Goal: Task Accomplishment & Management: Manage account settings

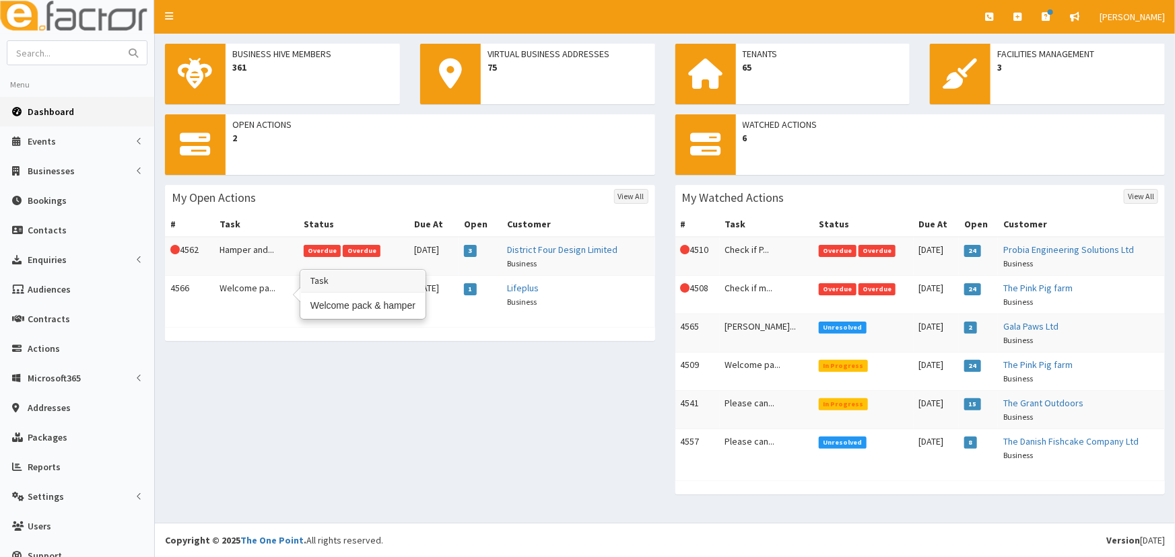
click at [231, 289] on td "Welcome pa..." at bounding box center [256, 295] width 84 height 38
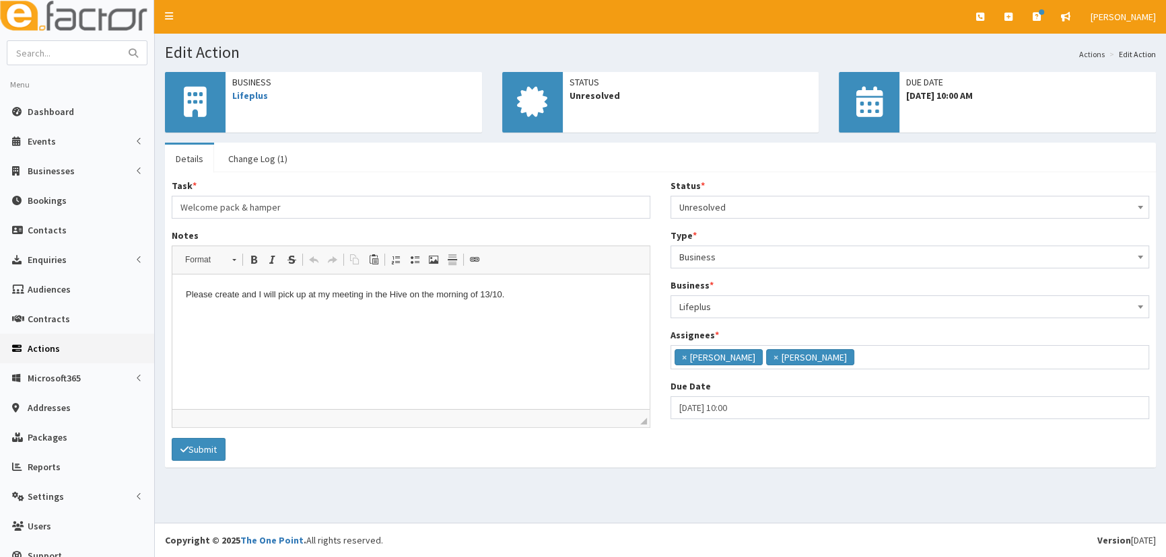
scroll to position [94, 0]
click at [241, 98] on link "Lifeplus" at bounding box center [250, 96] width 36 height 12
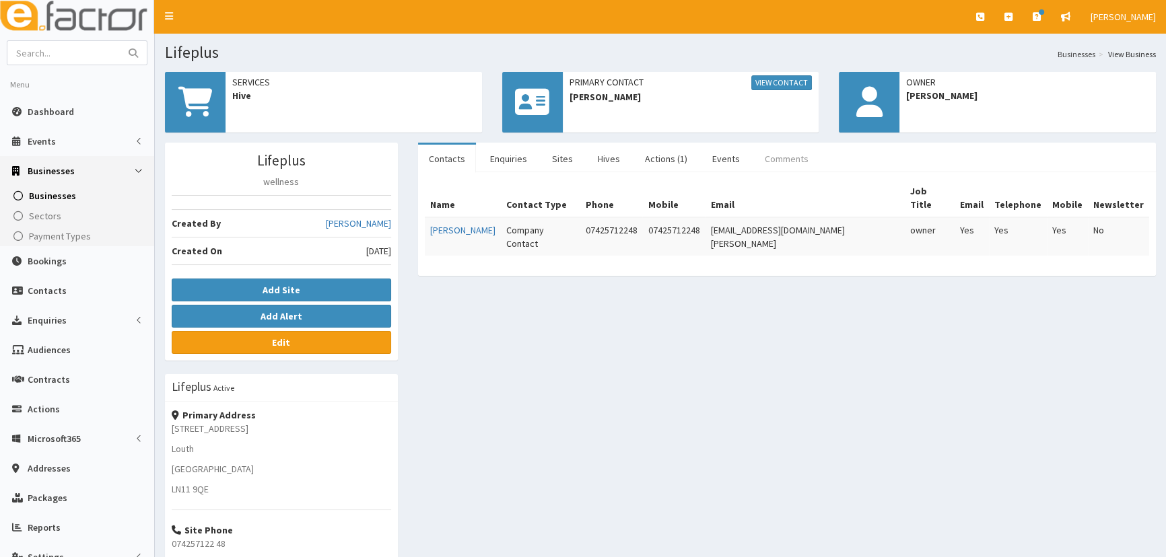
click at [768, 152] on link "Comments" at bounding box center [786, 159] width 65 height 28
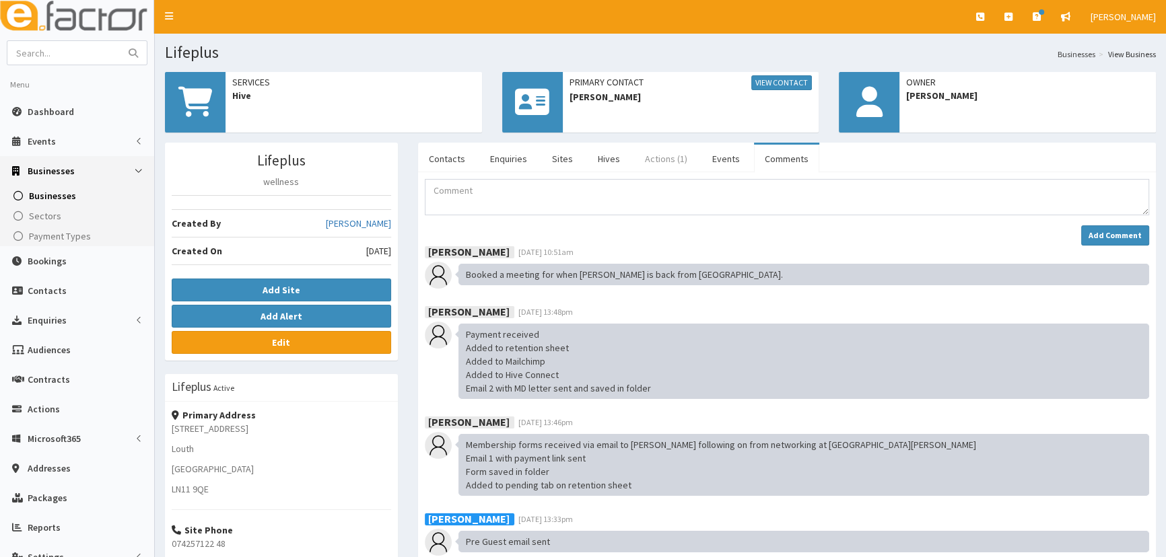
click at [658, 162] on link "Actions (1)" at bounding box center [666, 159] width 64 height 28
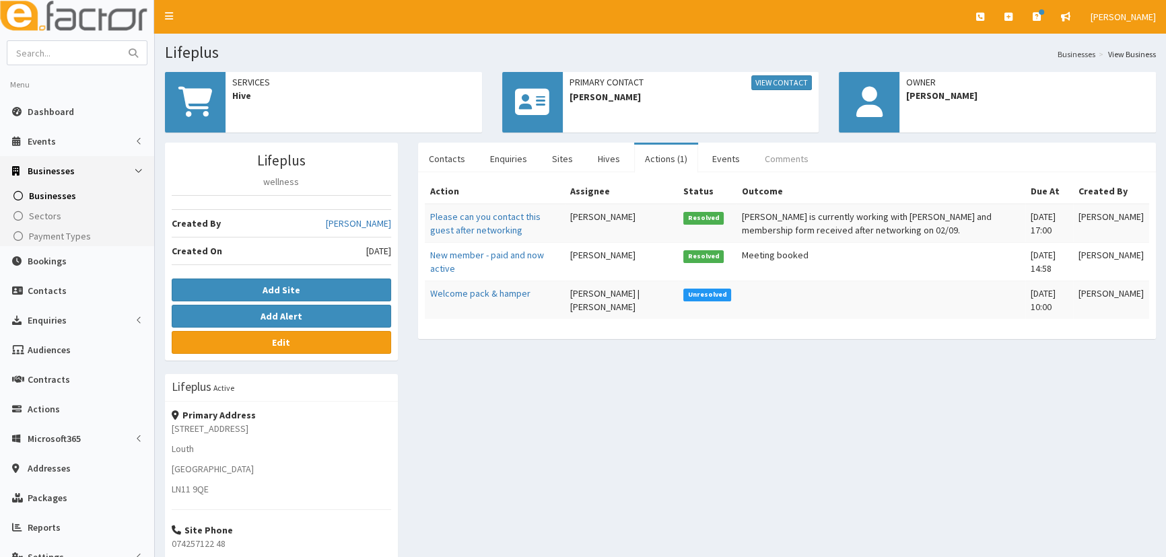
click at [770, 154] on link "Comments" at bounding box center [786, 159] width 65 height 28
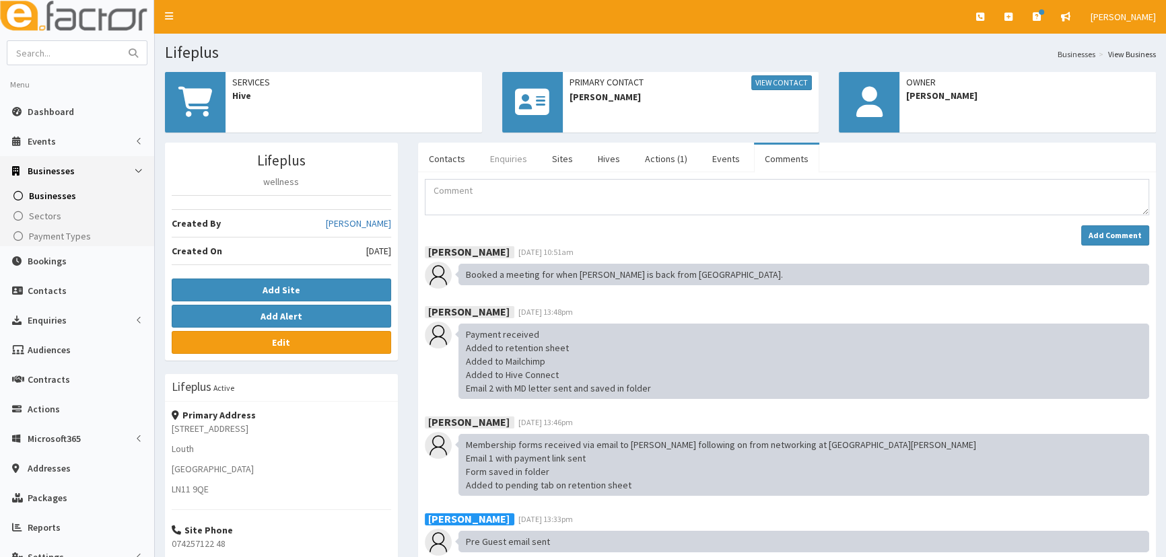
click at [499, 162] on link "Enquiries" at bounding box center [508, 159] width 59 height 28
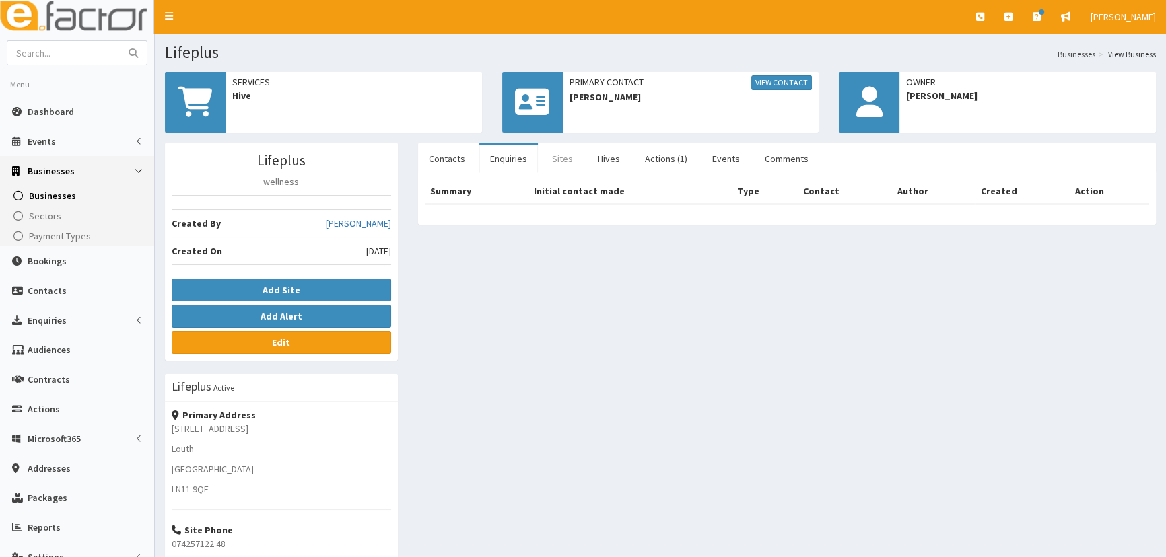
click at [557, 153] on link "Sites" at bounding box center [562, 159] width 42 height 28
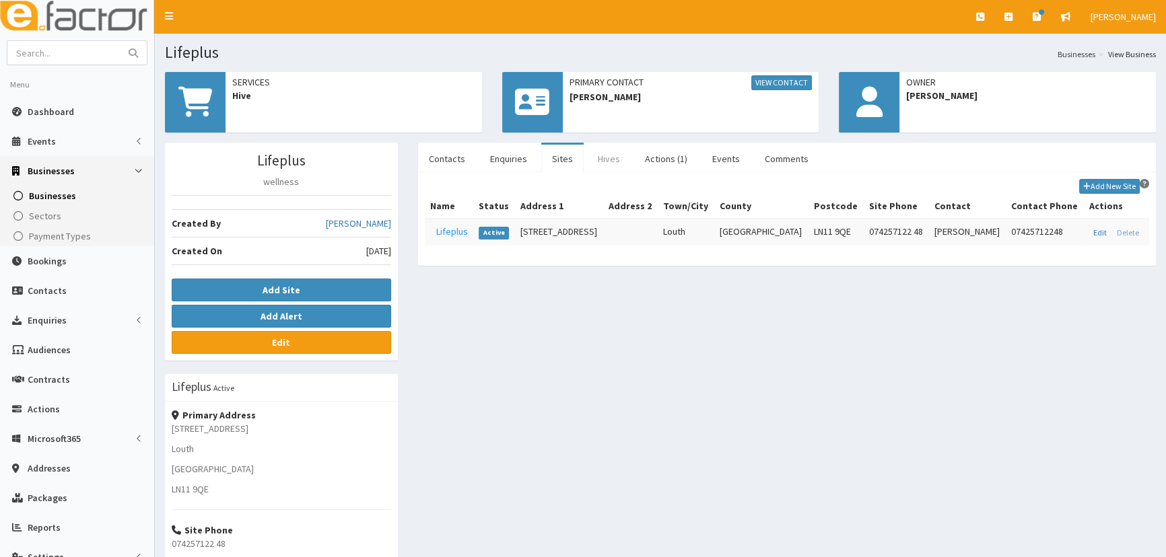
click at [594, 153] on link "Hives" at bounding box center [609, 159] width 44 height 28
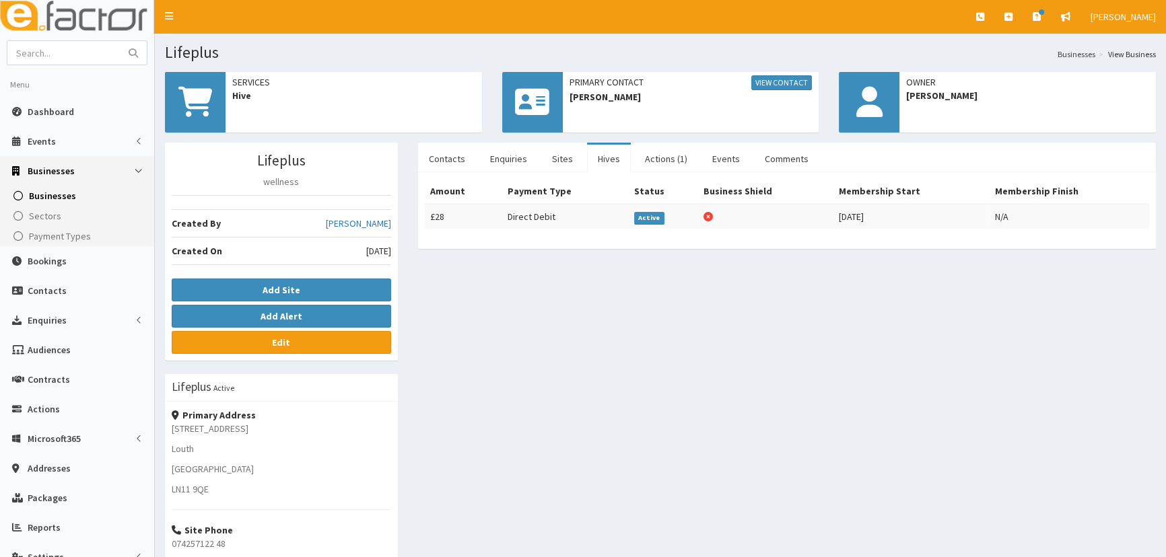
click at [621, 160] on link "Hives" at bounding box center [609, 159] width 44 height 28
click at [666, 157] on link "Actions (1)" at bounding box center [666, 159] width 64 height 28
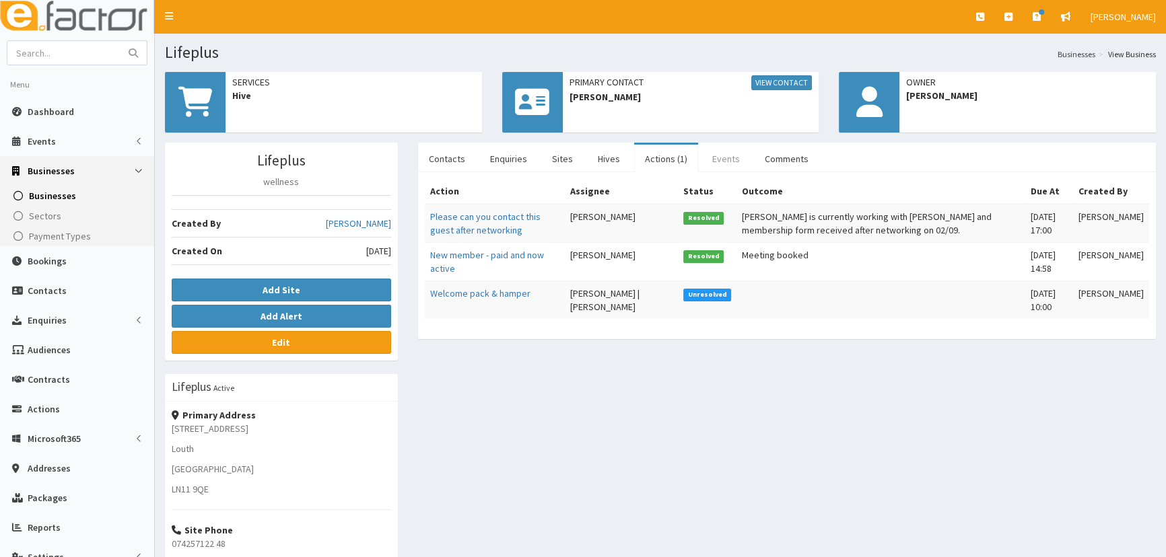
click at [730, 156] on link "Events" at bounding box center [726, 159] width 49 height 28
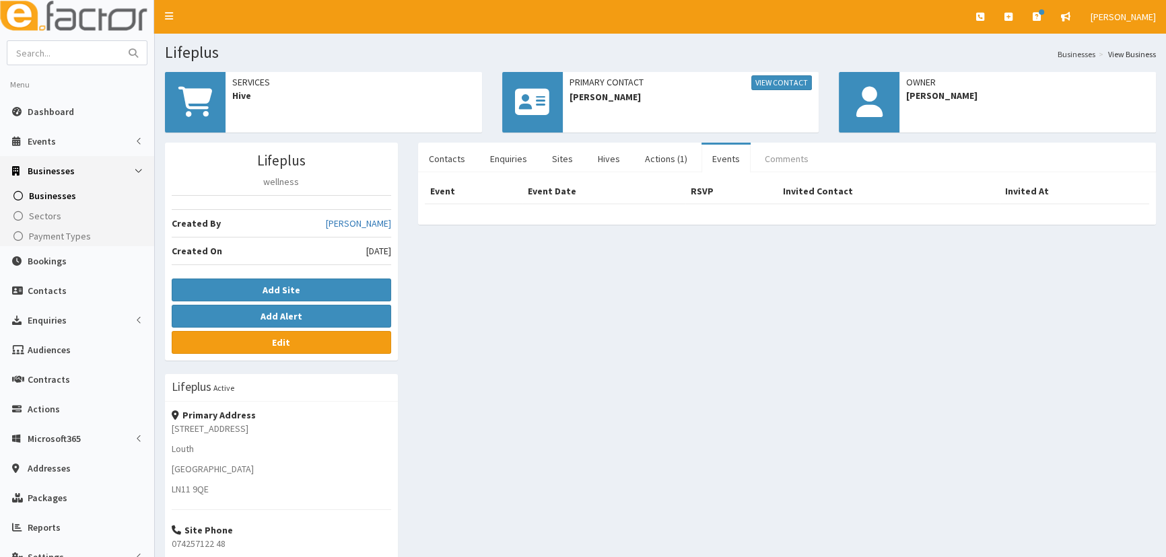
click at [768, 154] on link "Comments" at bounding box center [786, 159] width 65 height 28
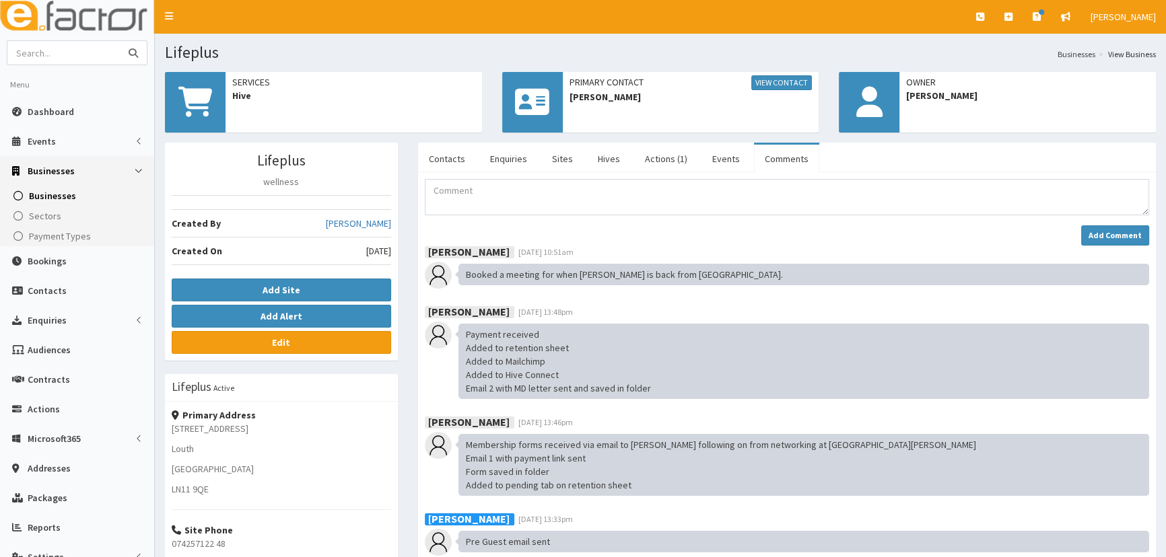
click at [29, 55] on input "text" at bounding box center [63, 53] width 113 height 24
type input "john z"
click at [120, 41] on button "submit" at bounding box center [133, 53] width 27 height 24
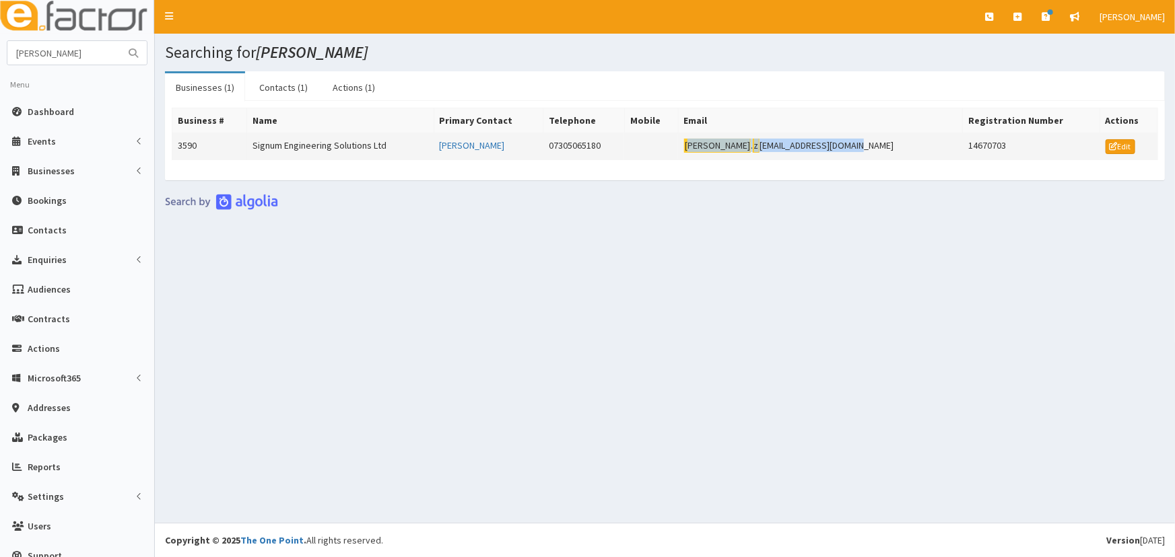
drag, startPoint x: 879, startPoint y: 140, endPoint x: 746, endPoint y: 151, distance: 133.7
click at [746, 151] on td "[PERSON_NAME] . z [EMAIL_ADDRESS][DOMAIN_NAME]" at bounding box center [820, 146] width 285 height 27
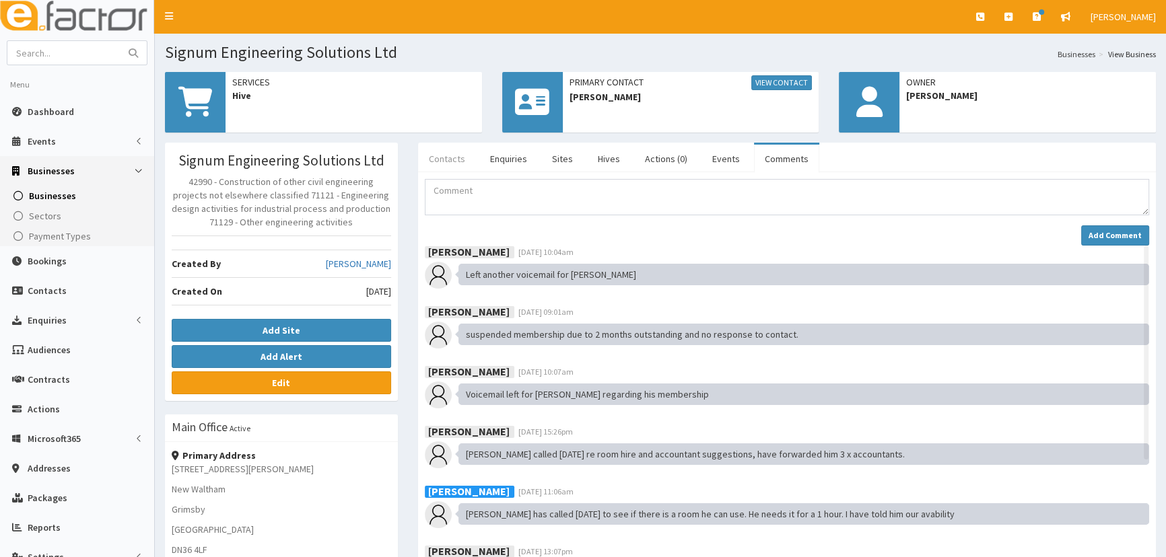
click at [440, 154] on link "Contacts" at bounding box center [447, 159] width 58 height 28
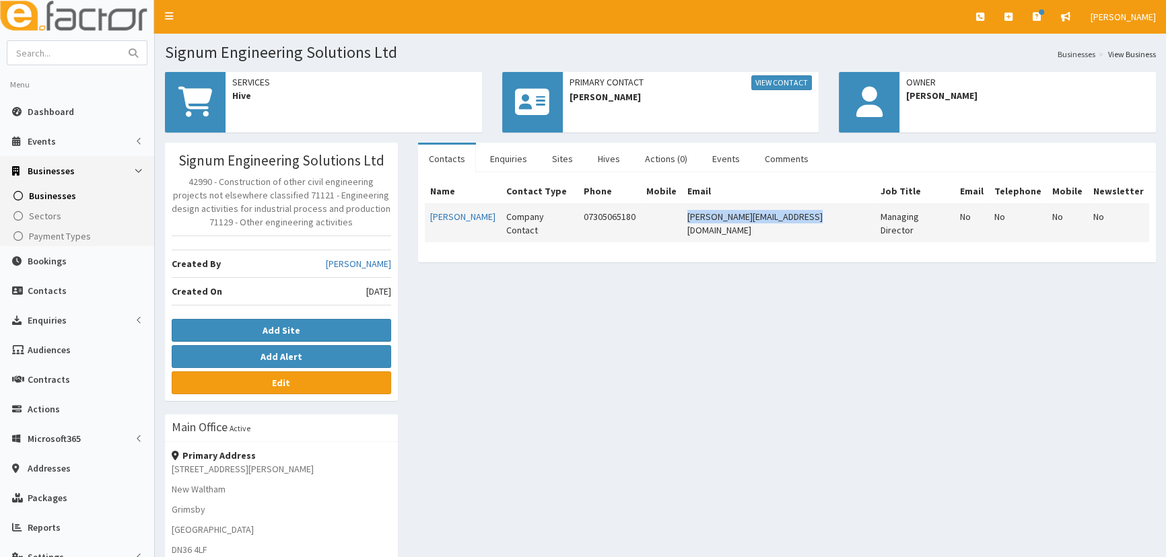
drag, startPoint x: 825, startPoint y: 215, endPoint x: 689, endPoint y: 223, distance: 136.2
click at [689, 223] on tr "John Zielinski Company Contact 07305065180 john.zielinskiwork@gmail.com Managin…" at bounding box center [787, 223] width 725 height 38
click at [753, 369] on div "Signum Engineering Solutions Ltd 42990 - Construction of other civil engineerin…" at bounding box center [660, 465] width 1011 height 645
click at [31, 50] on input "text" at bounding box center [63, 53] width 113 height 24
type input "probia"
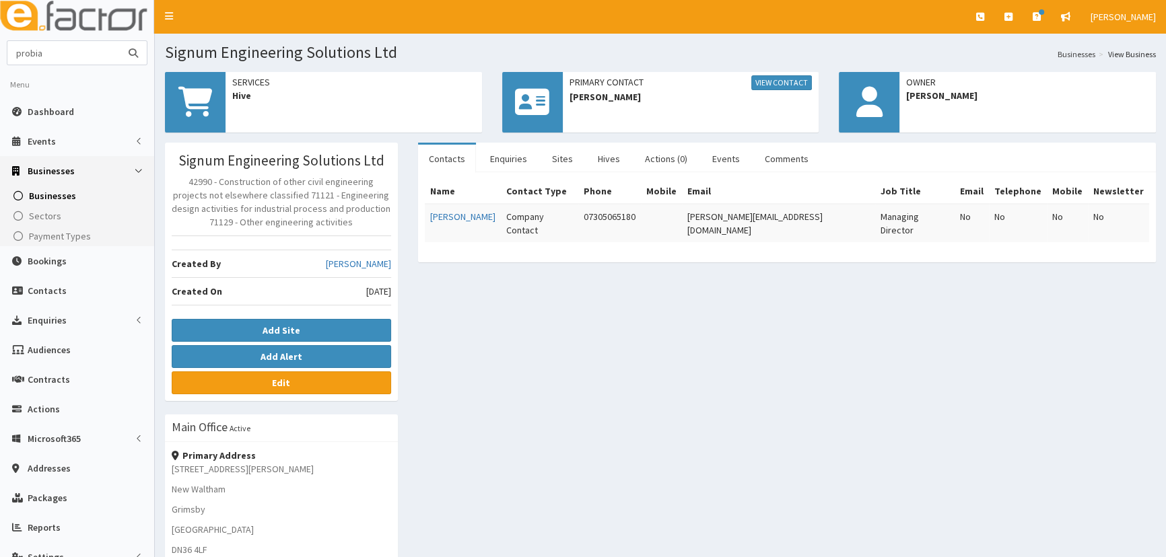
click at [120, 41] on button "submit" at bounding box center [133, 53] width 27 height 24
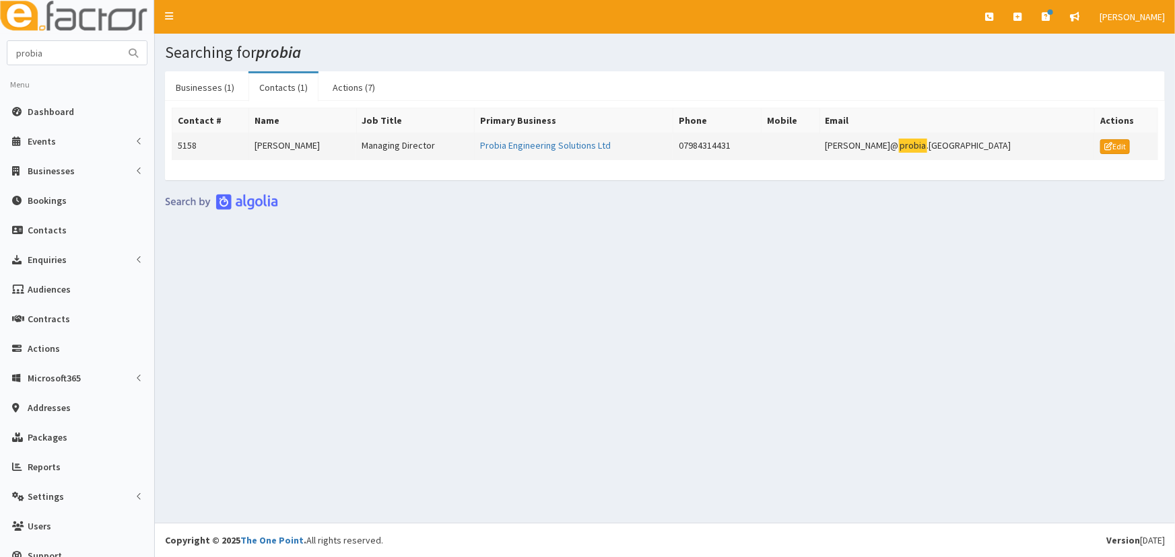
click at [288, 145] on td "[PERSON_NAME]" at bounding box center [302, 146] width 107 height 27
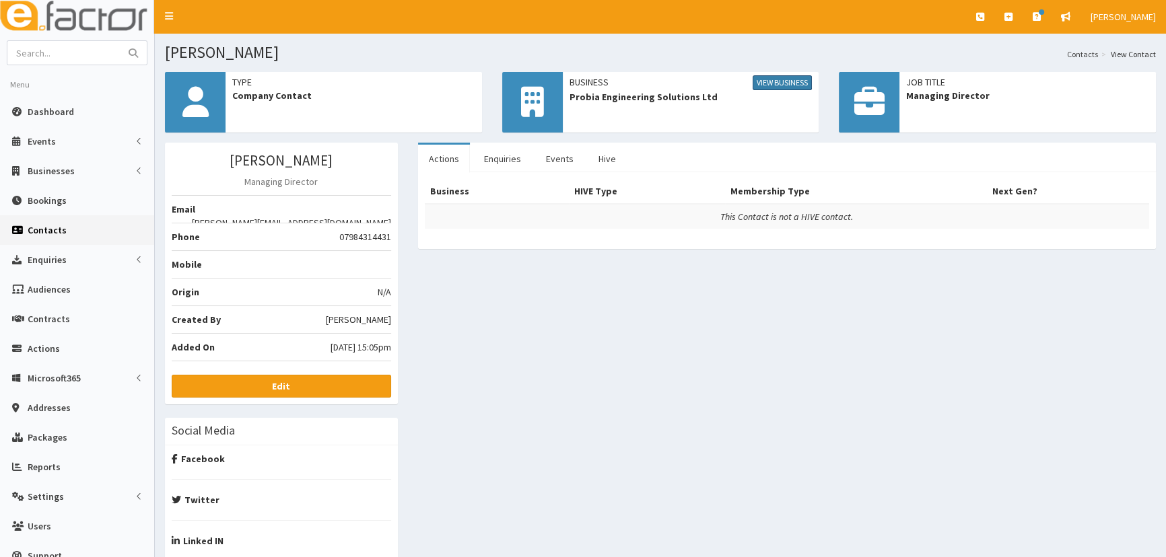
click at [795, 82] on link "View Business" at bounding box center [782, 82] width 59 height 15
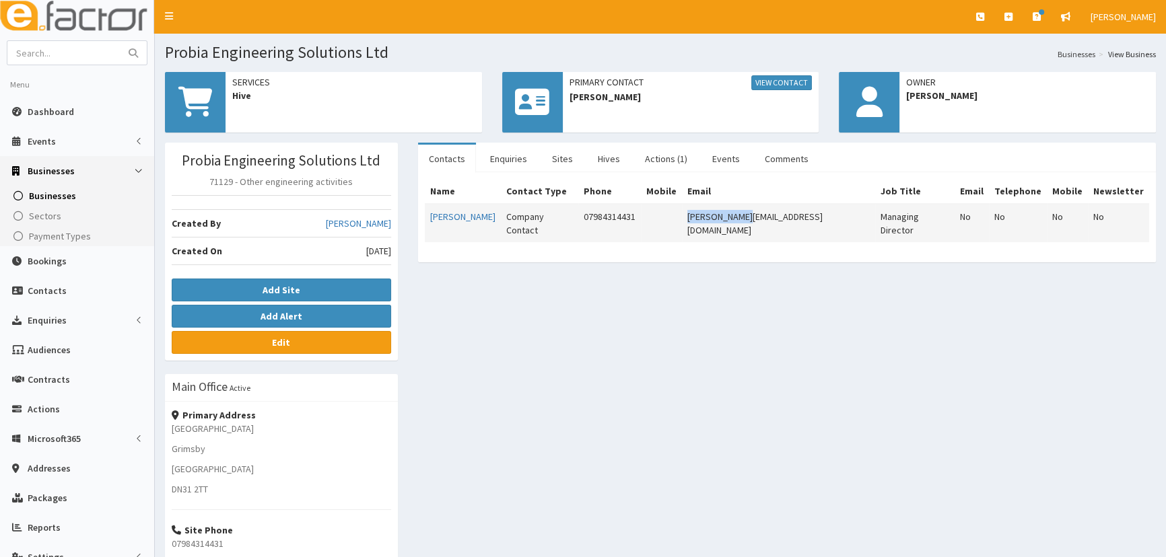
drag, startPoint x: 794, startPoint y: 219, endPoint x: 718, endPoint y: 228, distance: 77.2
click at [718, 228] on tr "Sam Piggott Company Contact 07984314431 sam@probia.uk Managing Director No No N…" at bounding box center [787, 223] width 725 height 38
click at [59, 108] on span "Dashboard" at bounding box center [51, 112] width 46 height 12
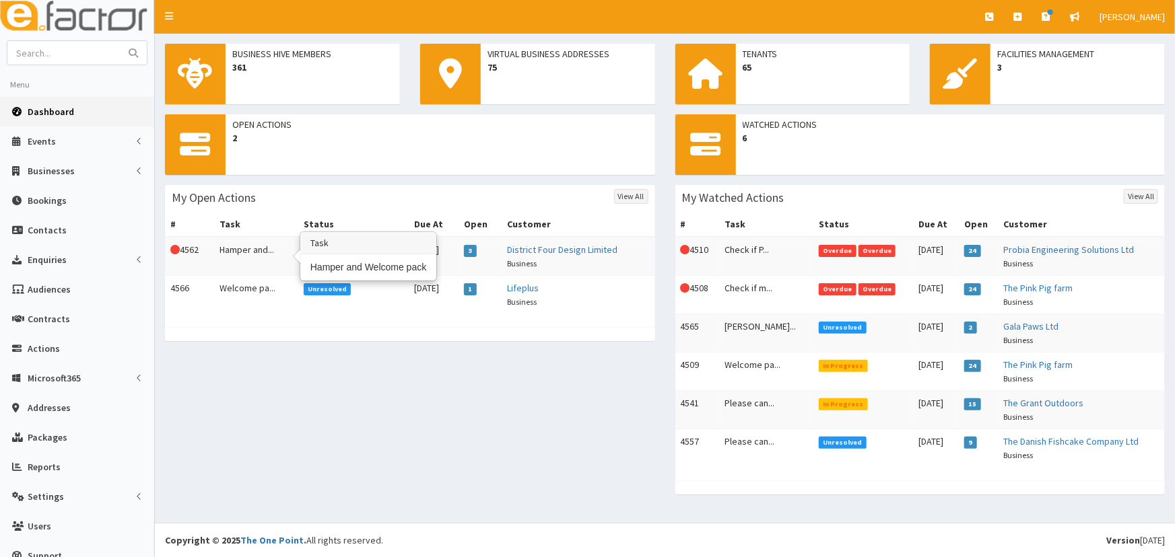
click at [268, 252] on td "Hamper and..." at bounding box center [256, 256] width 84 height 39
click at [249, 288] on td "Welcome pa..." at bounding box center [256, 295] width 84 height 38
click at [218, 257] on td "Hamper and..." at bounding box center [256, 256] width 84 height 39
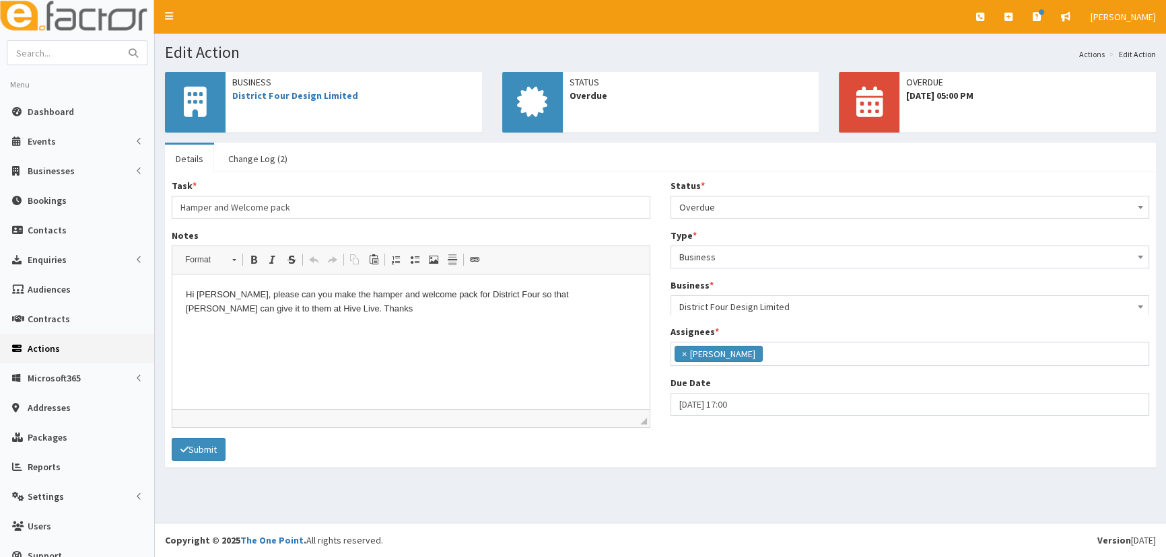
scroll to position [106, 0]
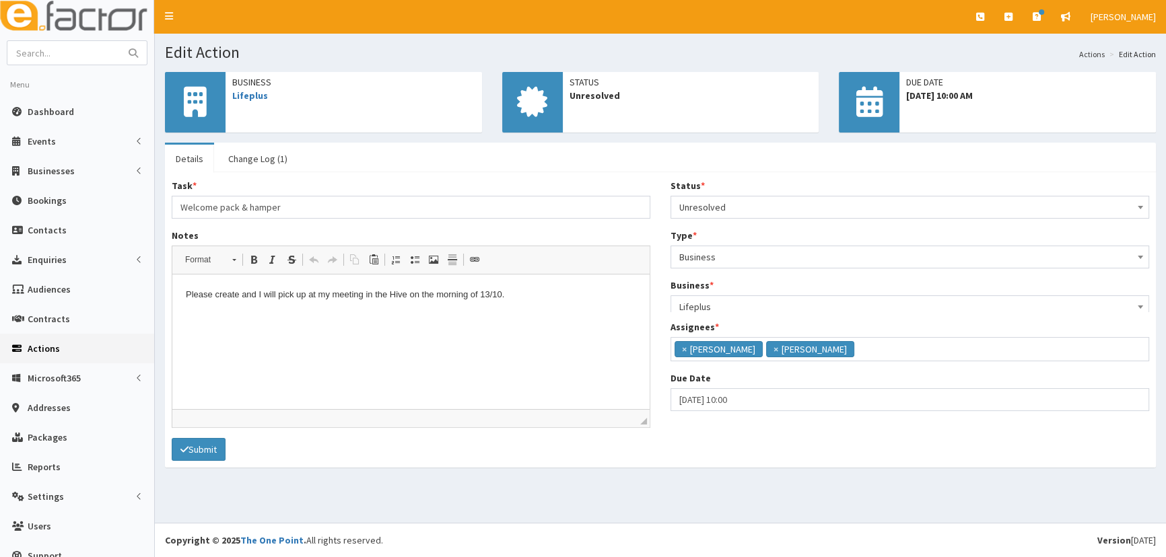
scroll to position [94, 0]
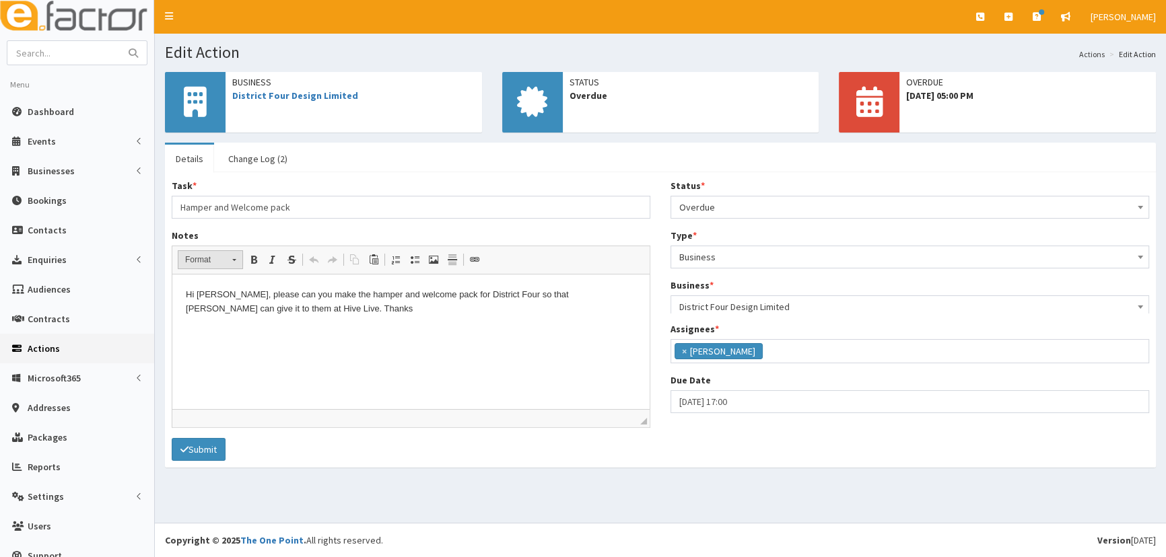
scroll to position [106, 0]
click at [733, 220] on div "Status * Please select a Status Unresolved In Progress Resolved Overdue Overdue…" at bounding box center [909, 304] width 499 height 250
click at [733, 213] on span "Overdue" at bounding box center [909, 207] width 461 height 19
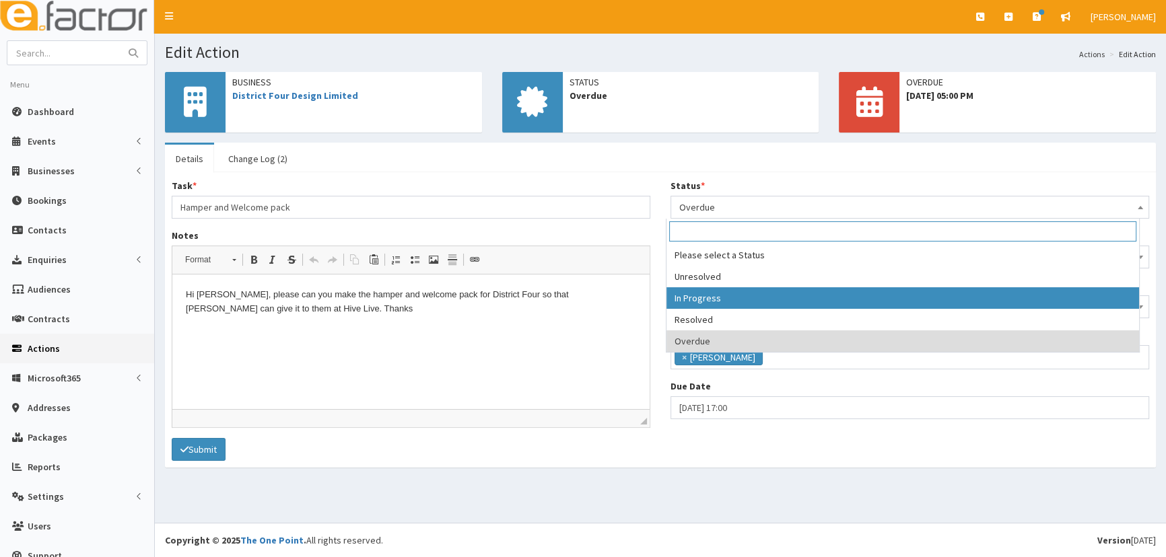
select select "2"
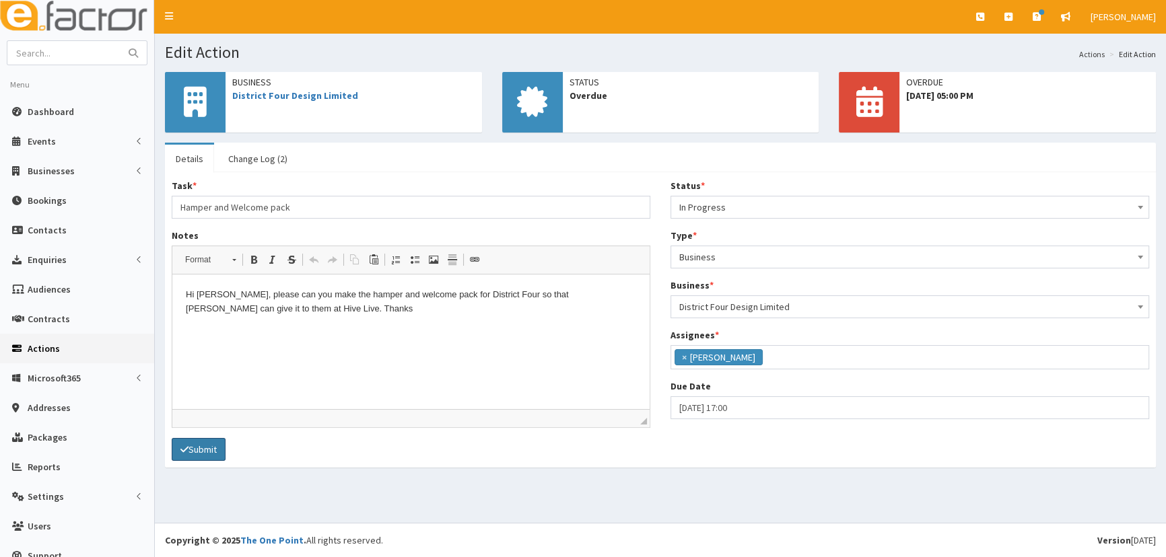
click at [189, 456] on button "Submit" at bounding box center [199, 449] width 54 height 23
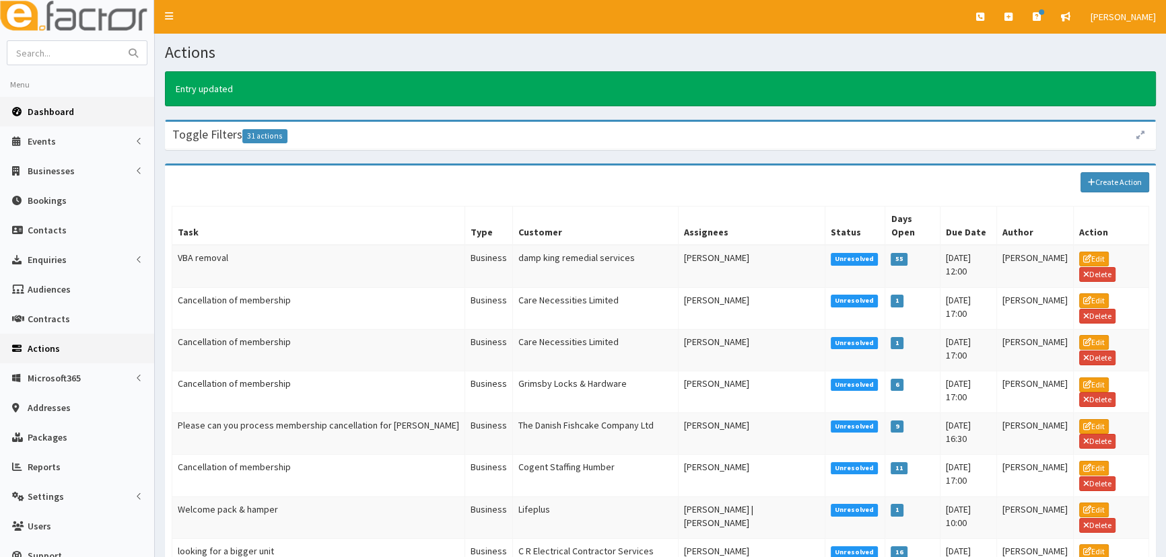
click at [46, 115] on span "Dashboard" at bounding box center [51, 112] width 46 height 12
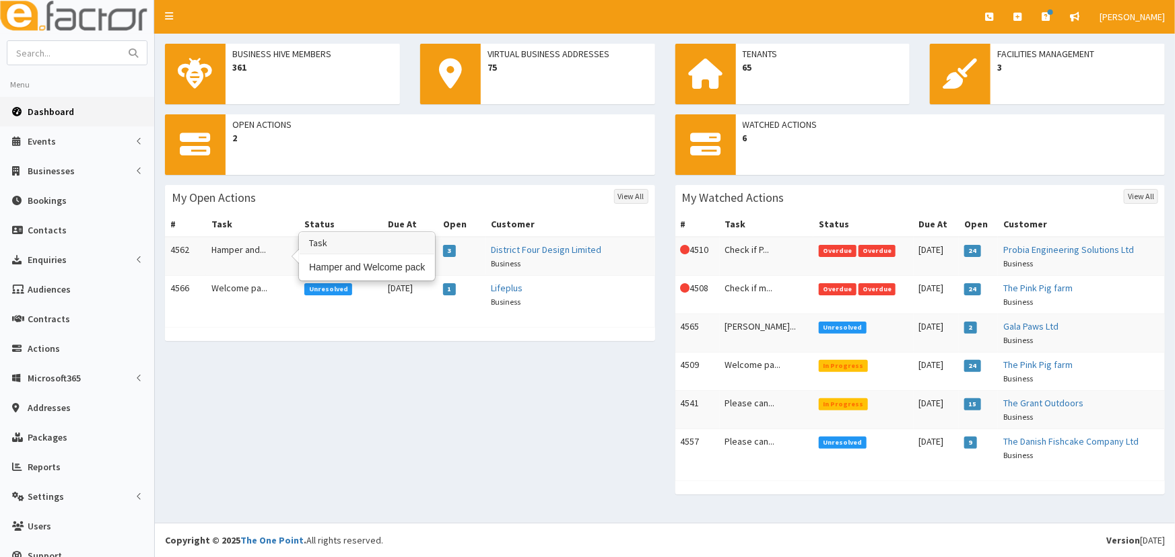
click at [254, 252] on td "Hamper and..." at bounding box center [252, 256] width 93 height 39
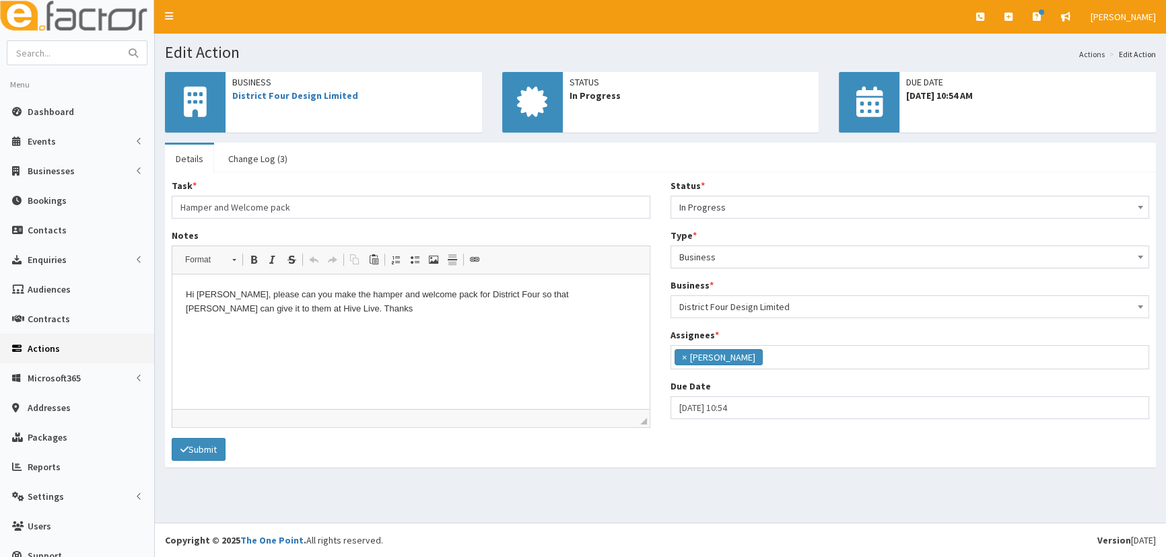
scroll to position [106, 0]
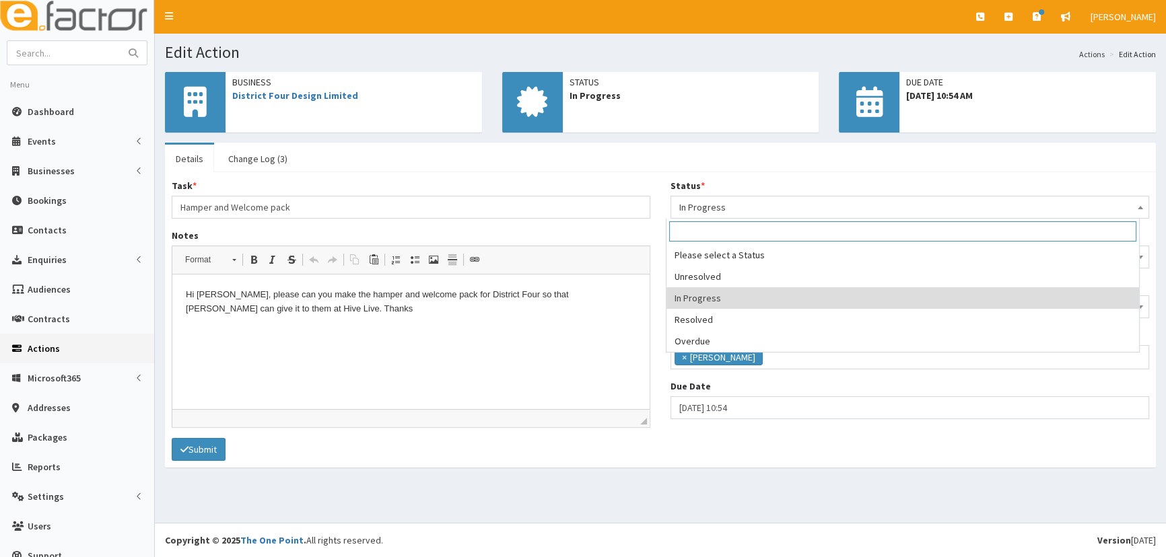
click at [696, 196] on span "In Progress" at bounding box center [910, 207] width 479 height 23
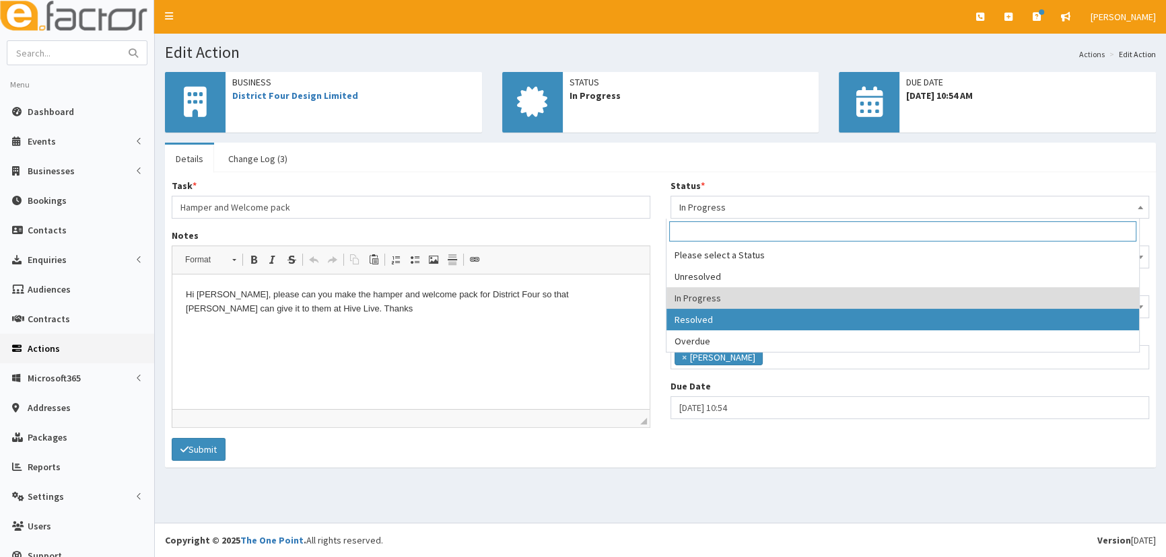
select select "3"
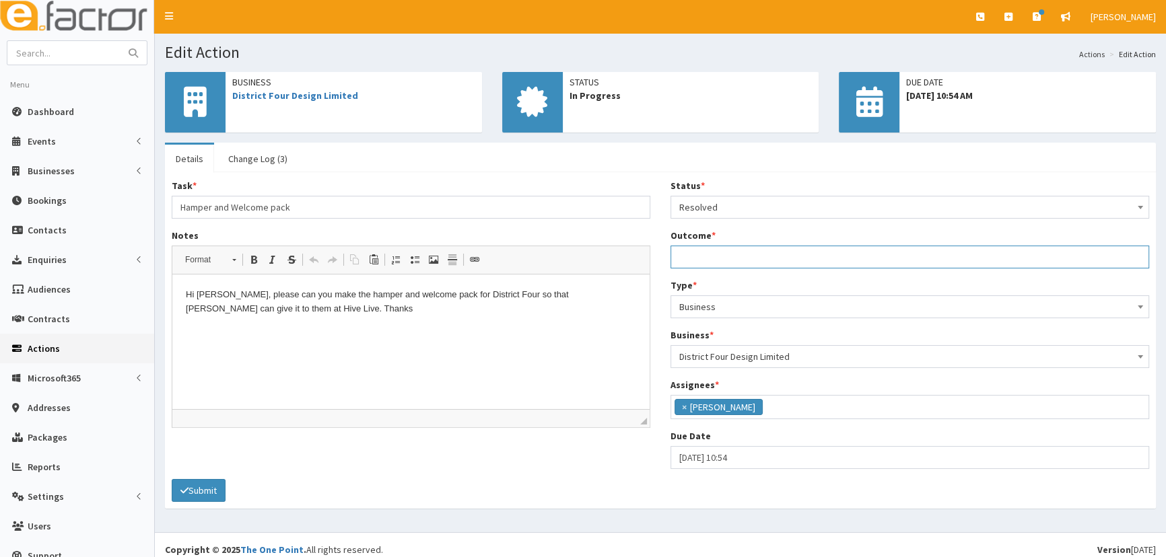
click at [707, 257] on input "Outcome *" at bounding box center [910, 257] width 479 height 23
type input "done"
click at [191, 489] on button "Submit" at bounding box center [199, 490] width 54 height 23
